Goal: Information Seeking & Learning: Learn about a topic

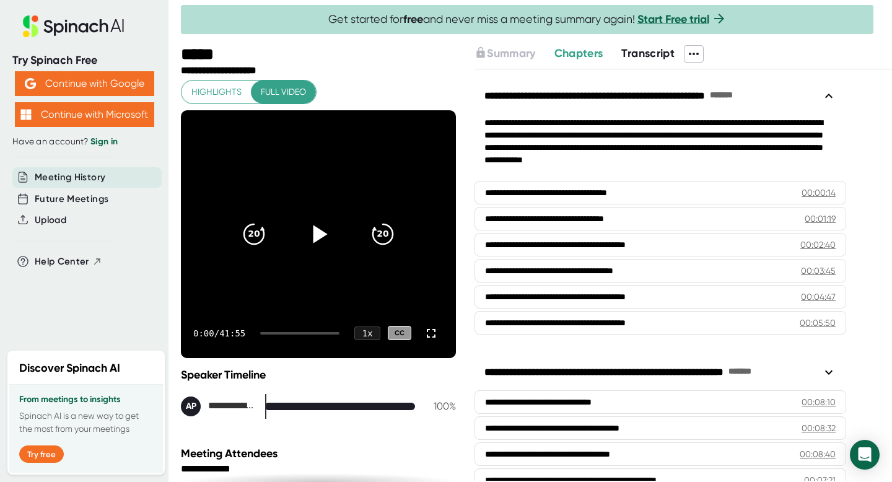
click at [324, 234] on icon at bounding box center [320, 234] width 14 height 18
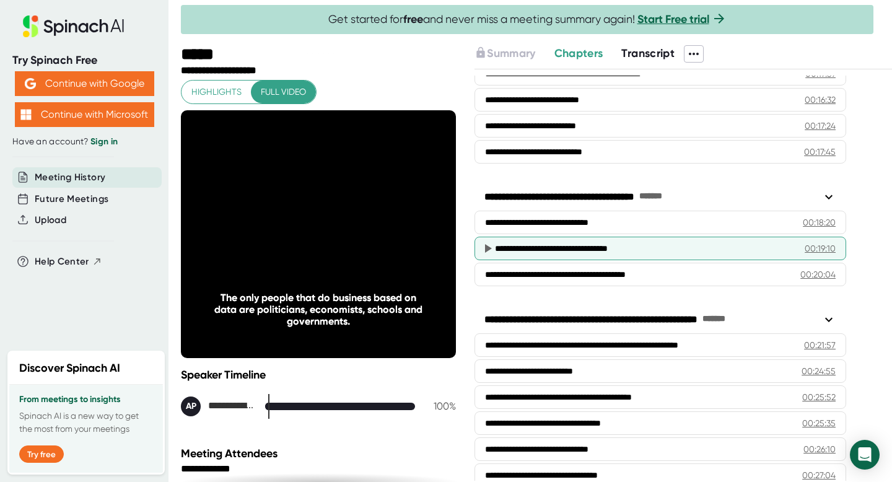
scroll to position [786, 0]
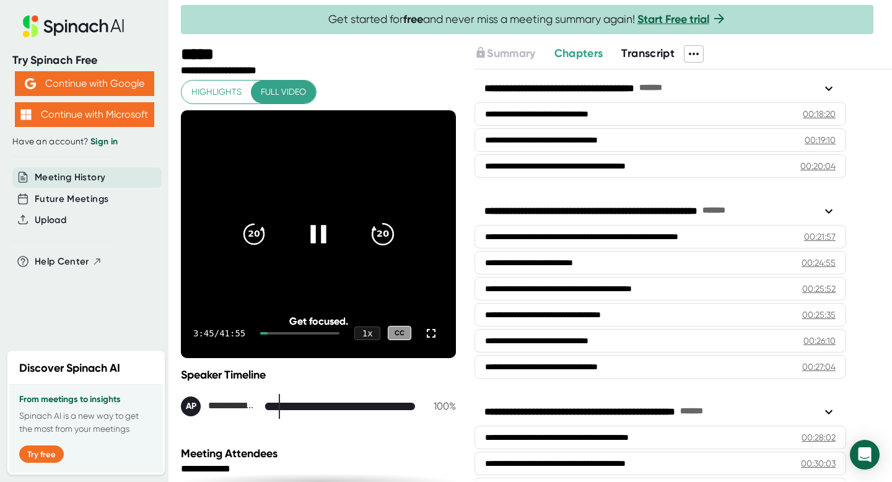
click at [393, 216] on div "20" at bounding box center [383, 234] width 52 height 52
click at [330, 239] on icon at bounding box center [318, 233] width 31 height 31
